Goal: Information Seeking & Learning: Compare options

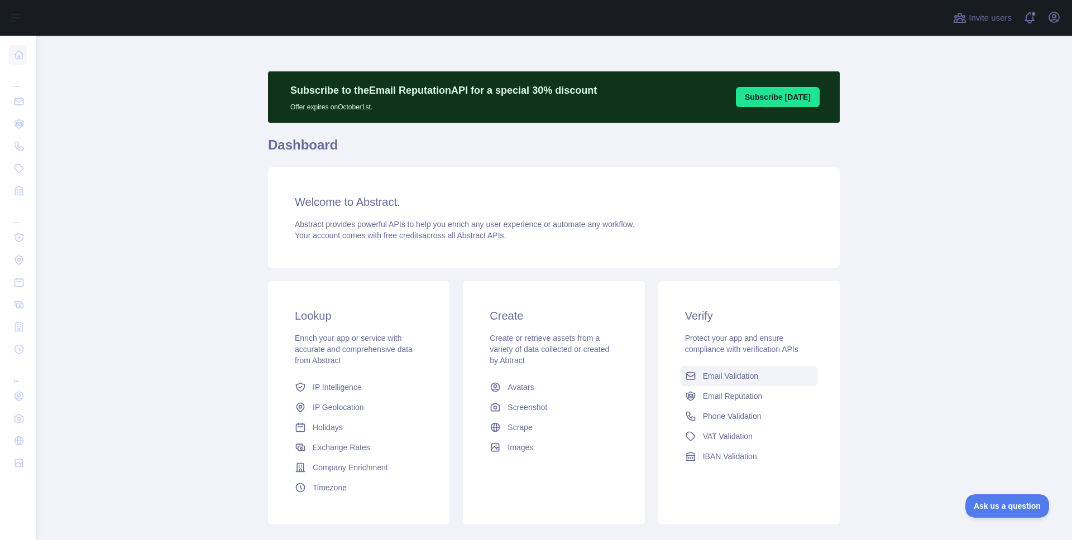
click at [740, 383] on link "Email Validation" at bounding box center [749, 376] width 137 height 20
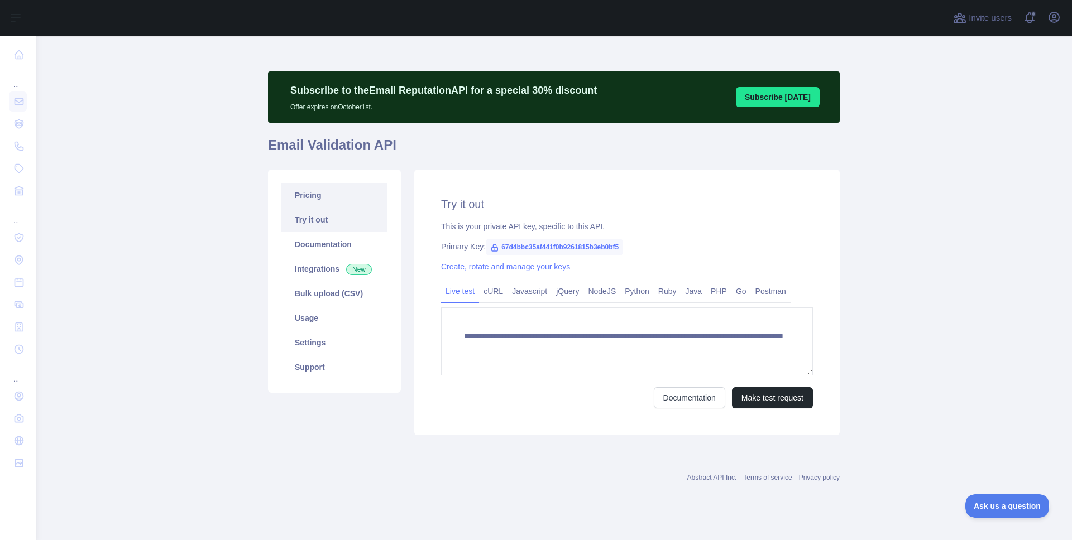
click at [310, 194] on link "Pricing" at bounding box center [334, 195] width 106 height 25
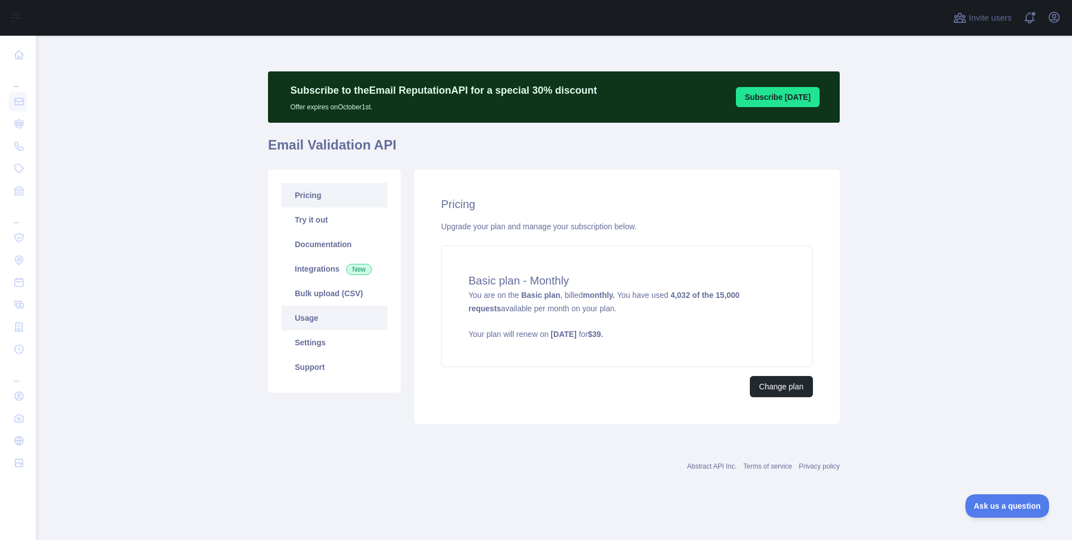
click at [312, 317] on link "Usage" at bounding box center [334, 318] width 106 height 25
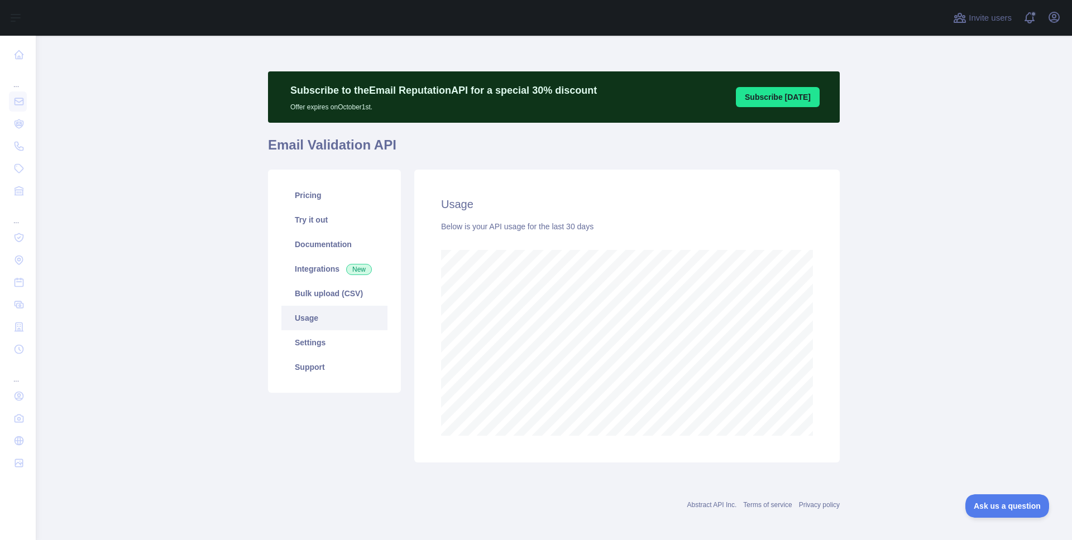
scroll to position [505, 1036]
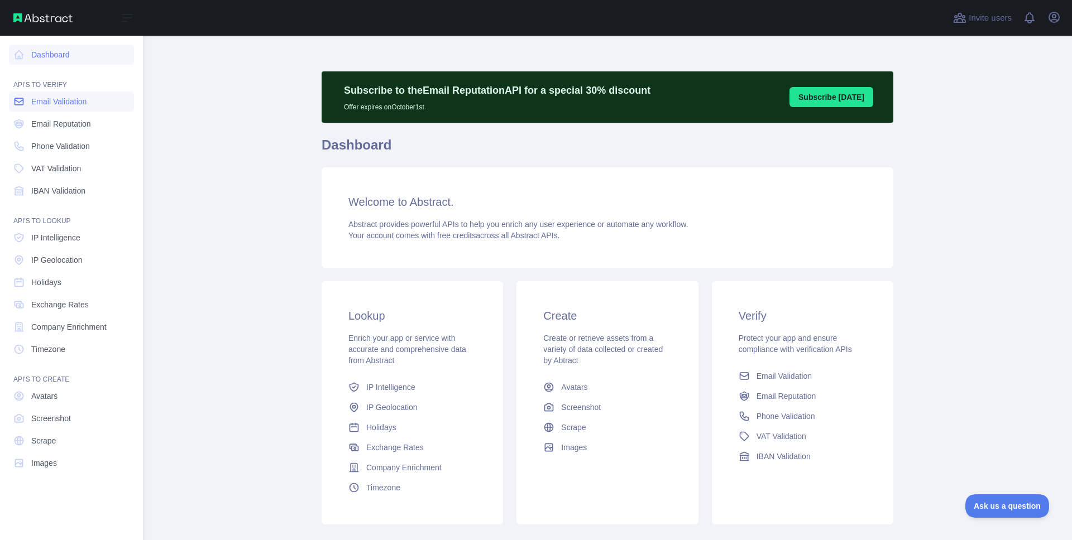
click at [26, 103] on link "Email Validation" at bounding box center [71, 102] width 125 height 20
click at [43, 146] on span "Phone Validation" at bounding box center [60, 146] width 59 height 11
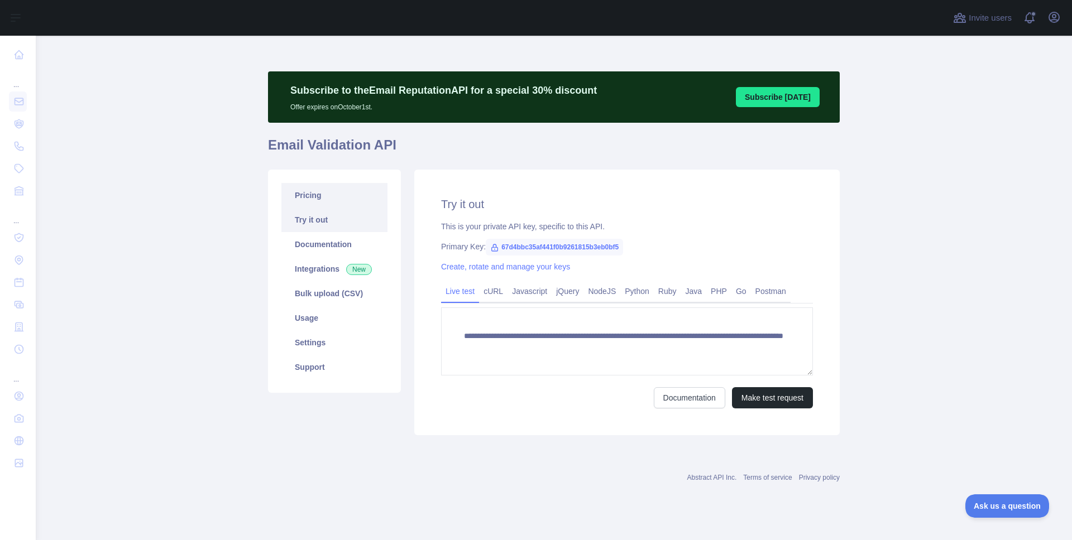
click at [302, 203] on link "Pricing" at bounding box center [334, 195] width 106 height 25
click at [336, 192] on link "Pricing" at bounding box center [334, 195] width 106 height 25
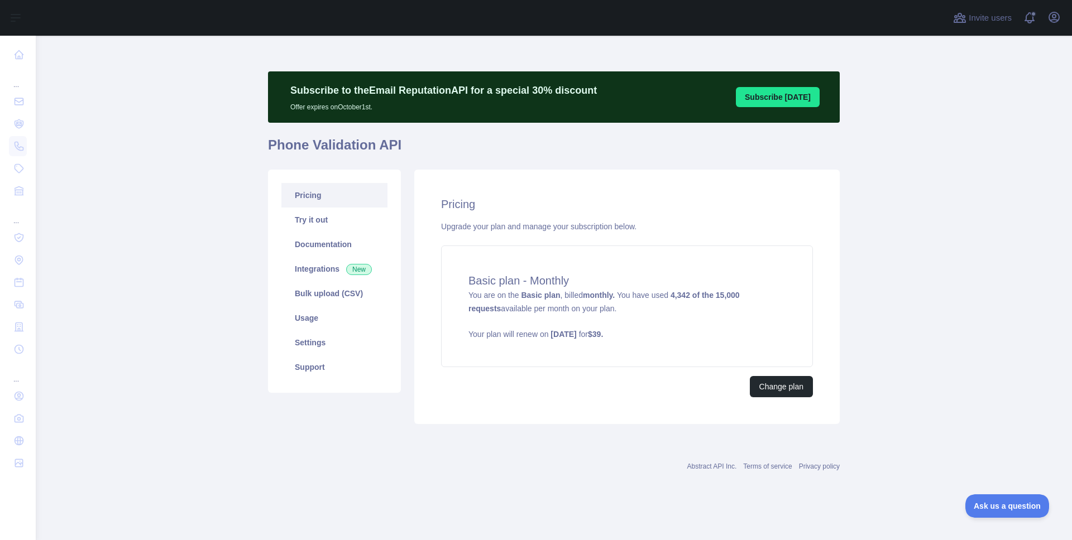
click at [729, 216] on div "Pricing Upgrade your plan and manage your subscription below. Basic plan - Mont…" at bounding box center [626, 297] width 425 height 255
click at [984, 181] on main "Subscribe to the Email Reputation API for a special 30 % discount Offer expires…" at bounding box center [554, 288] width 1036 height 505
click at [937, 178] on main "Subscribe to the Email Reputation API for a special 30 % discount Offer expires…" at bounding box center [554, 288] width 1036 height 505
click at [929, 166] on main "Subscribe to the Email Reputation API for a special 30 % discount Offer expires…" at bounding box center [554, 288] width 1036 height 505
